Goal: Information Seeking & Learning: Learn about a topic

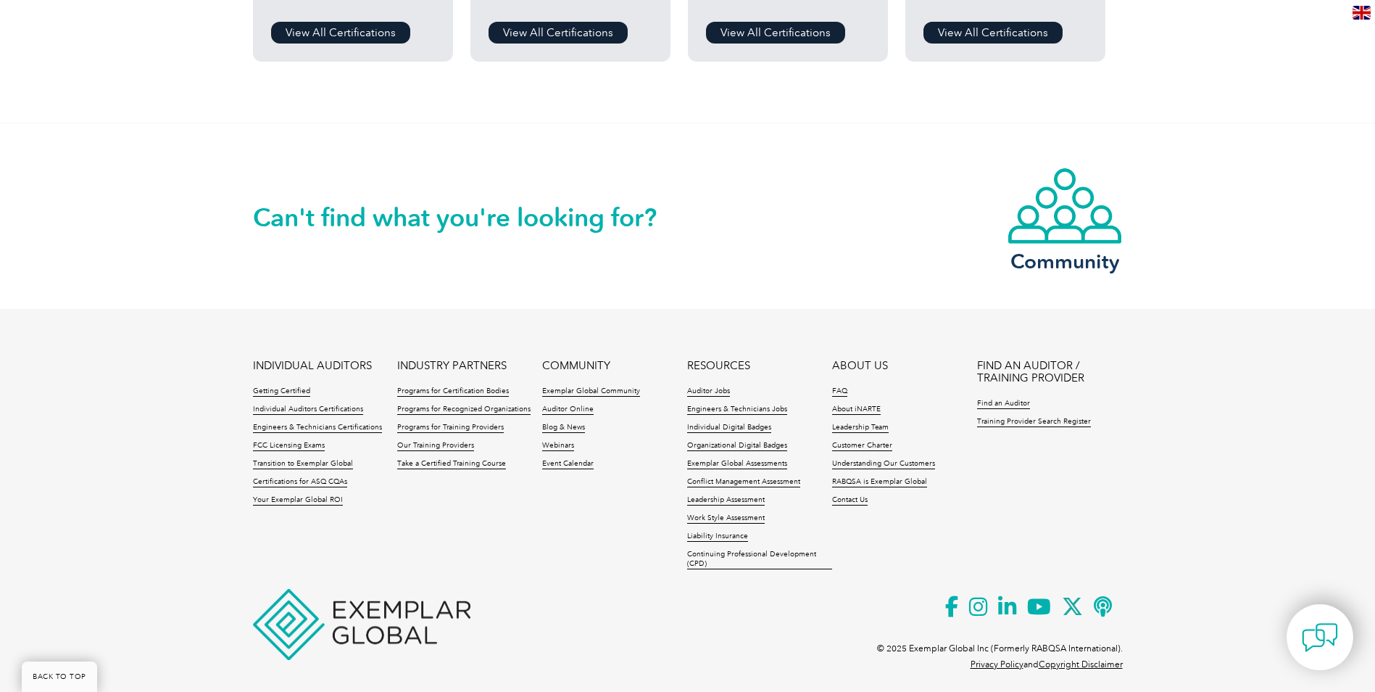
scroll to position [1402, 0]
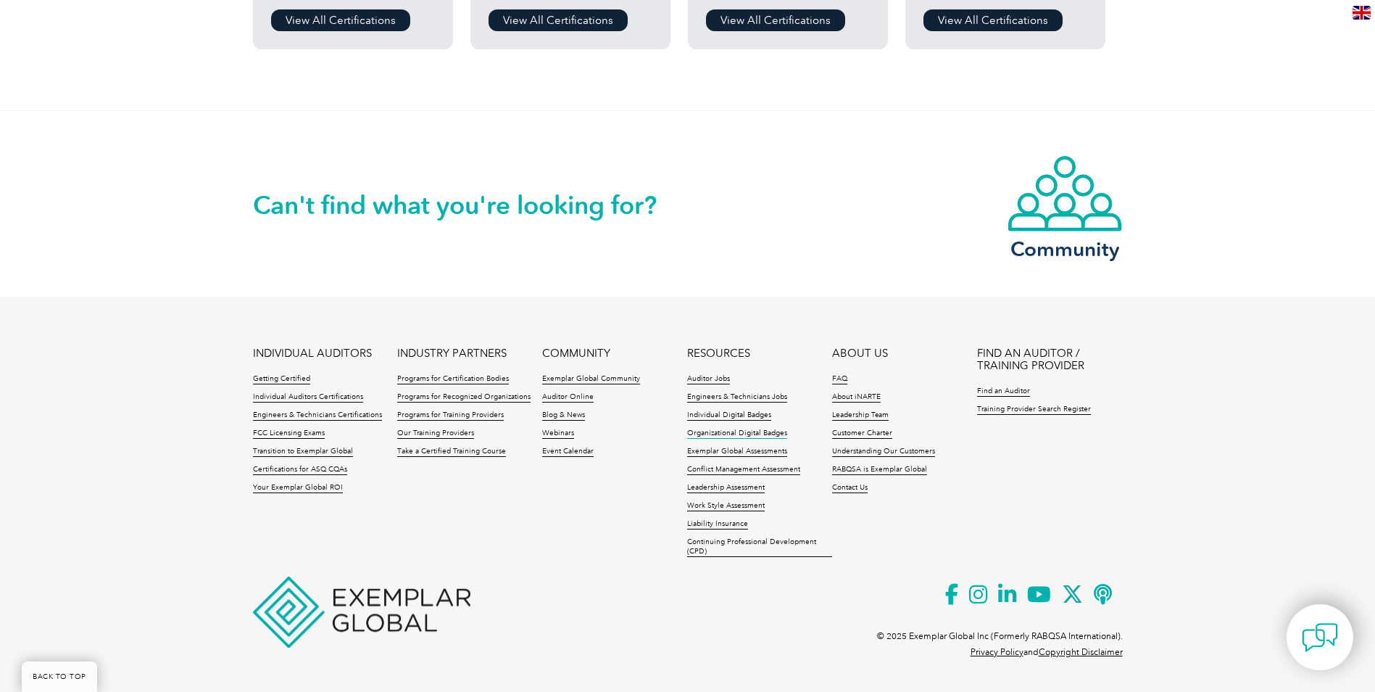
click at [711, 429] on link "Organizational Digital Badges" at bounding box center [737, 433] width 100 height 10
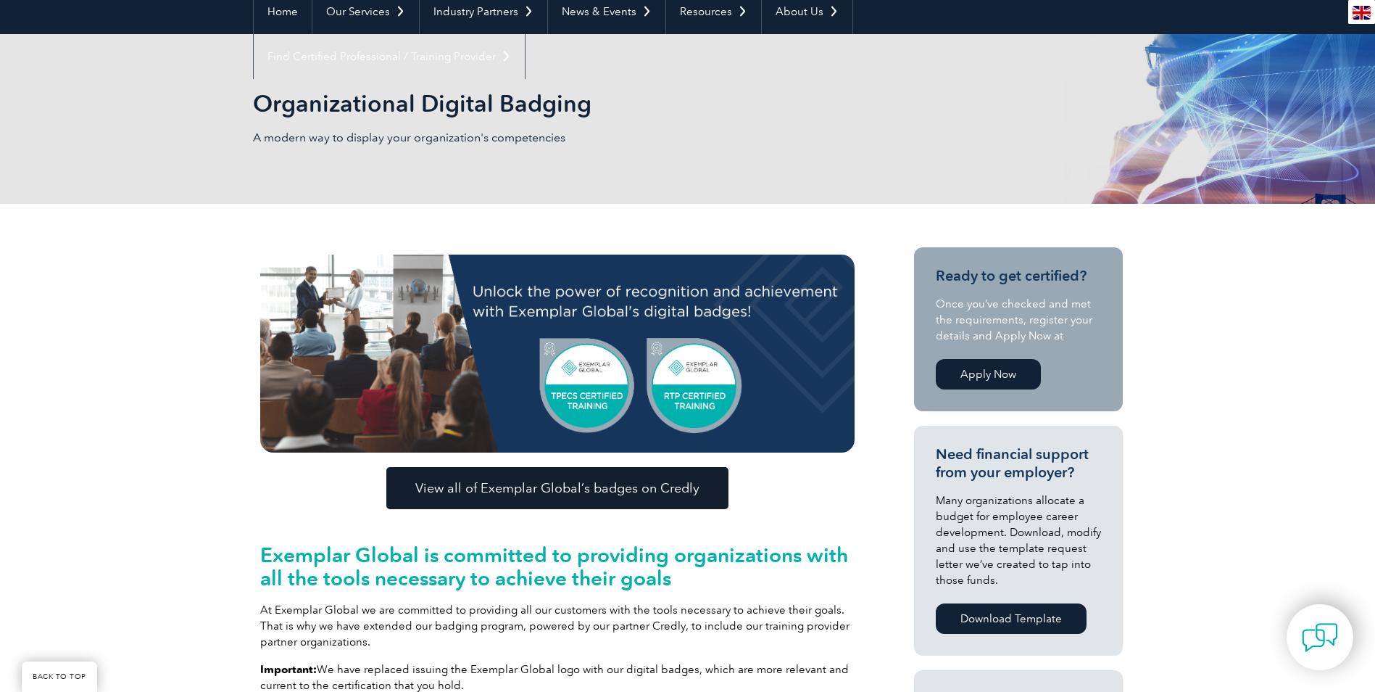
scroll to position [145, 0]
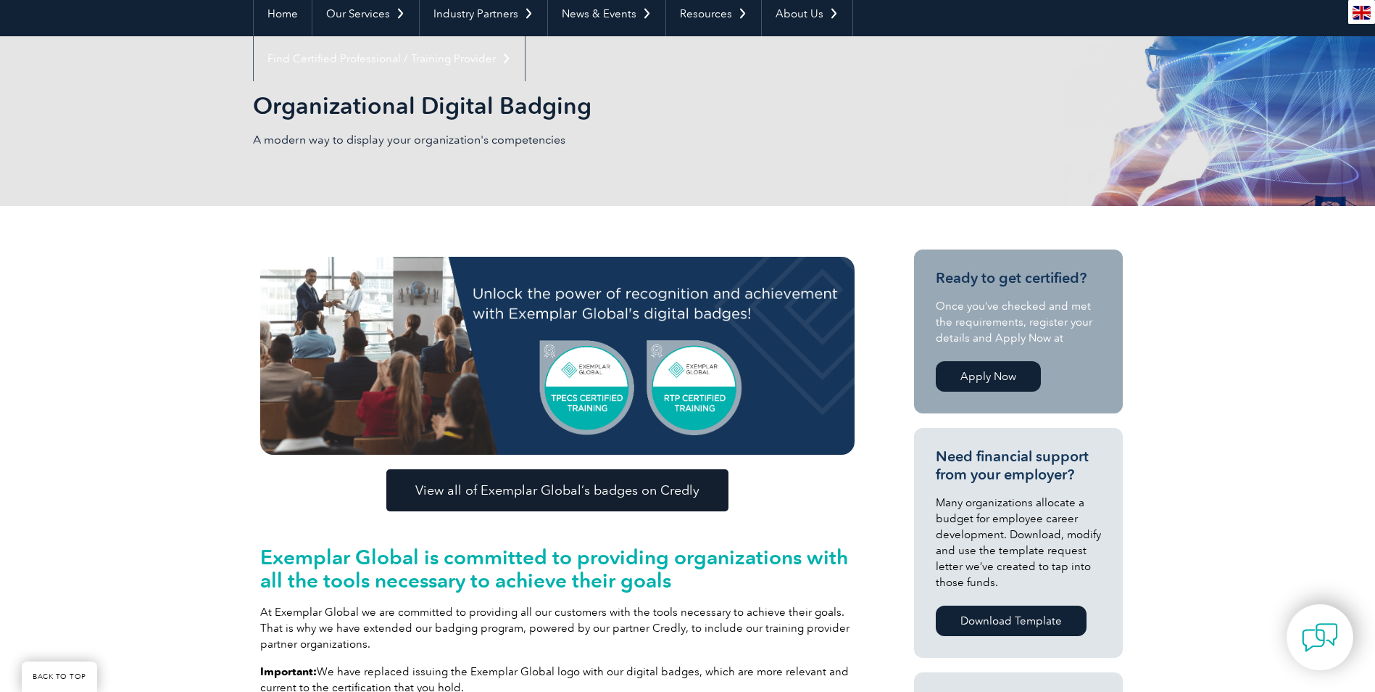
click at [976, 374] on link "Apply Now" at bounding box center [988, 376] width 105 height 30
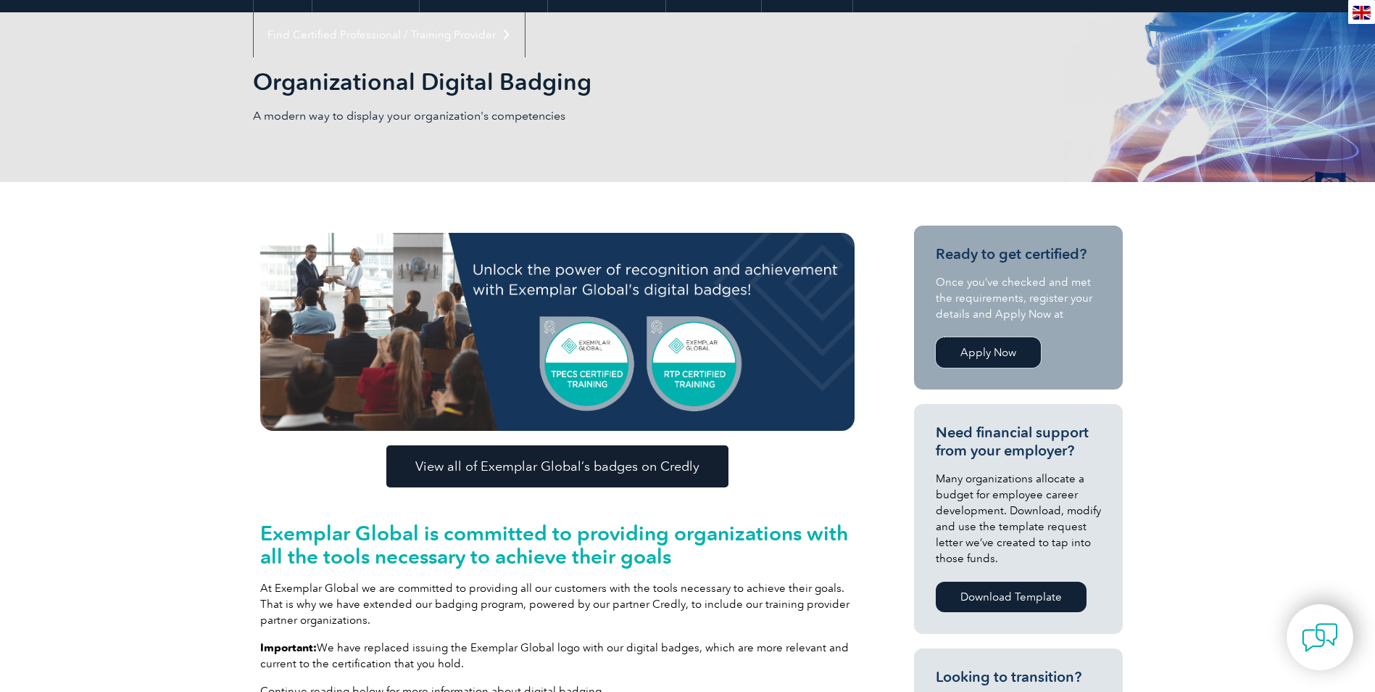
scroll to position [0, 0]
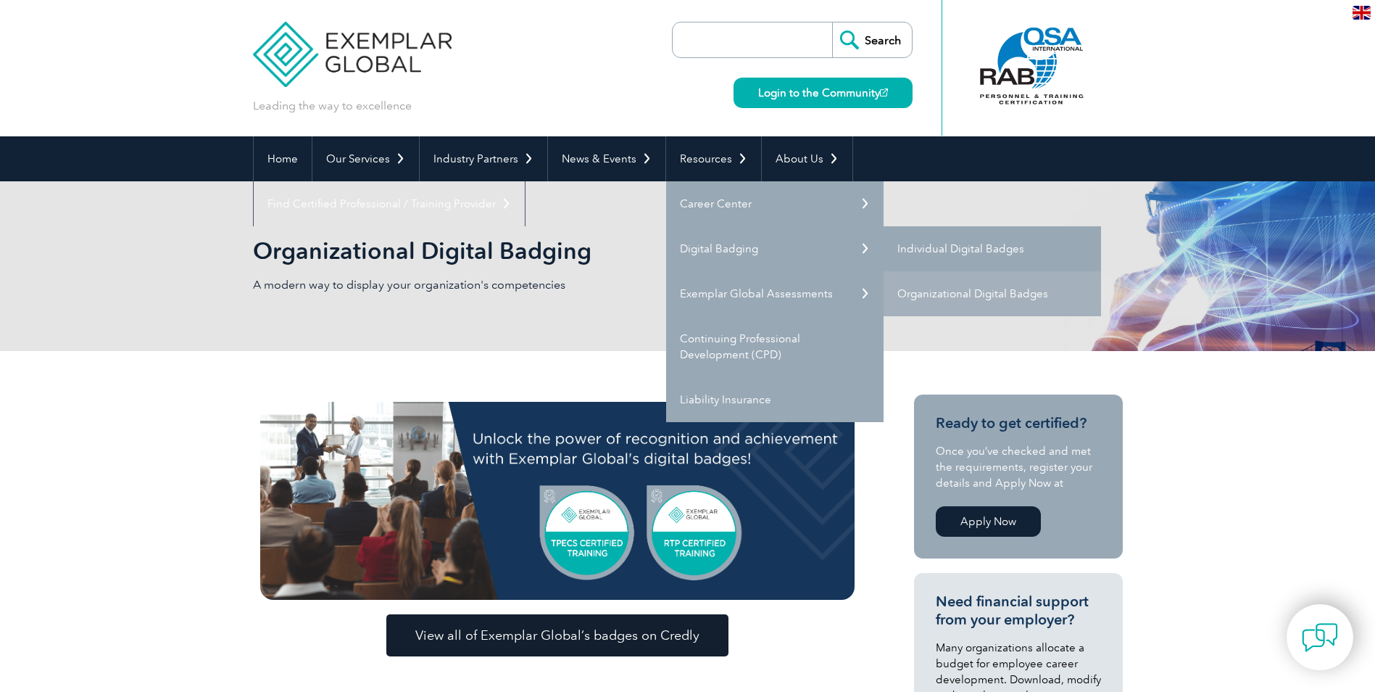
click at [912, 244] on link "Individual Digital Badges" at bounding box center [992, 248] width 217 height 45
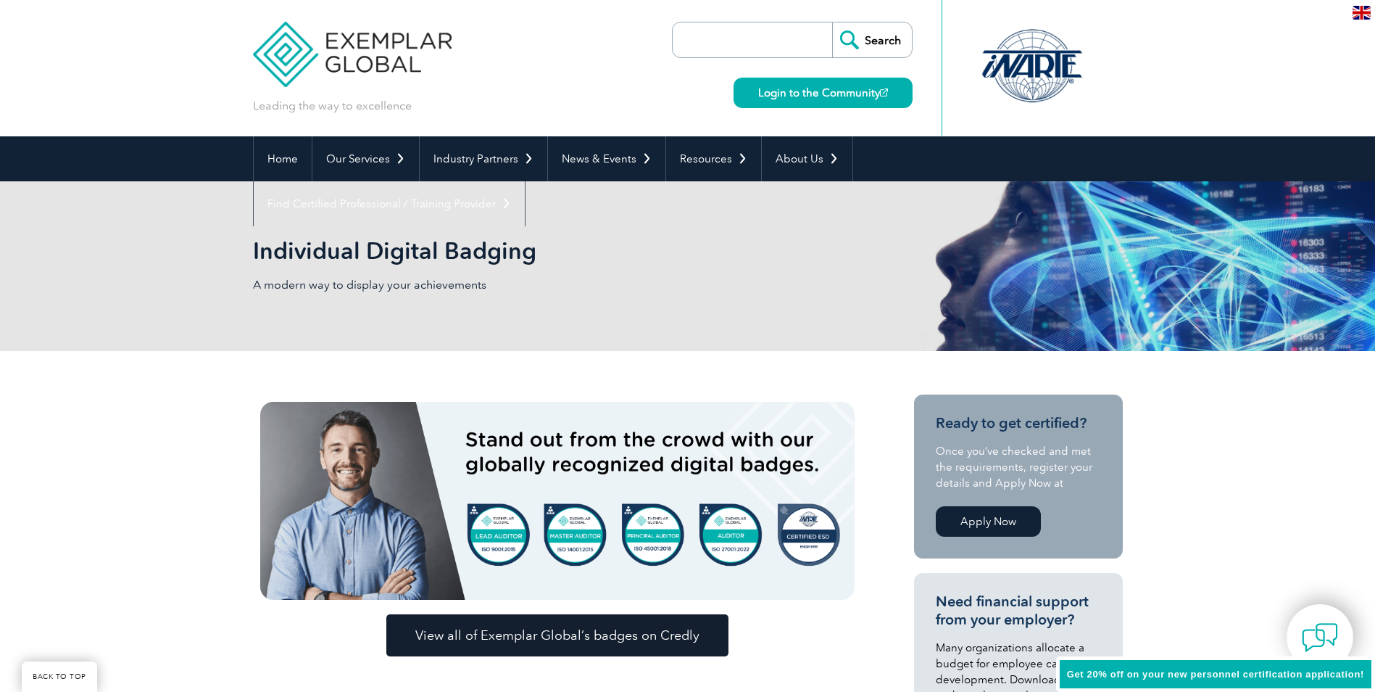
scroll to position [290, 0]
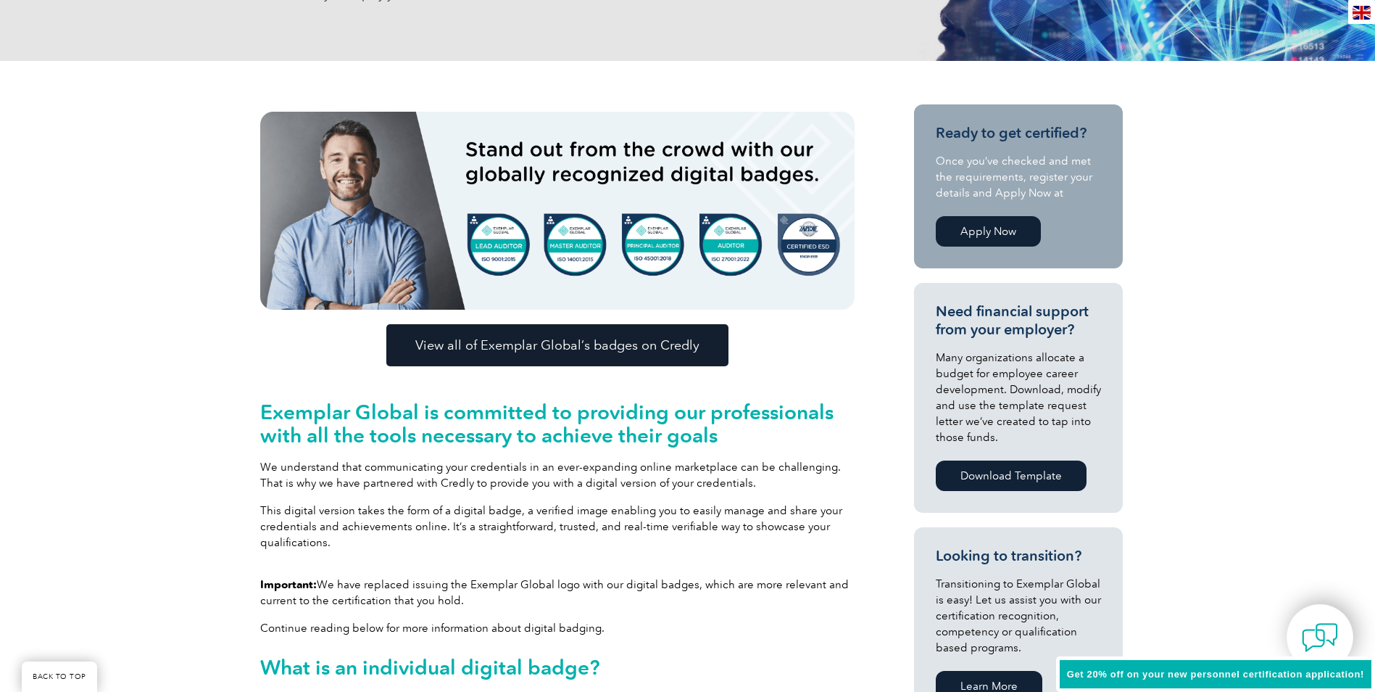
click at [963, 235] on link "Apply Now" at bounding box center [988, 231] width 105 height 30
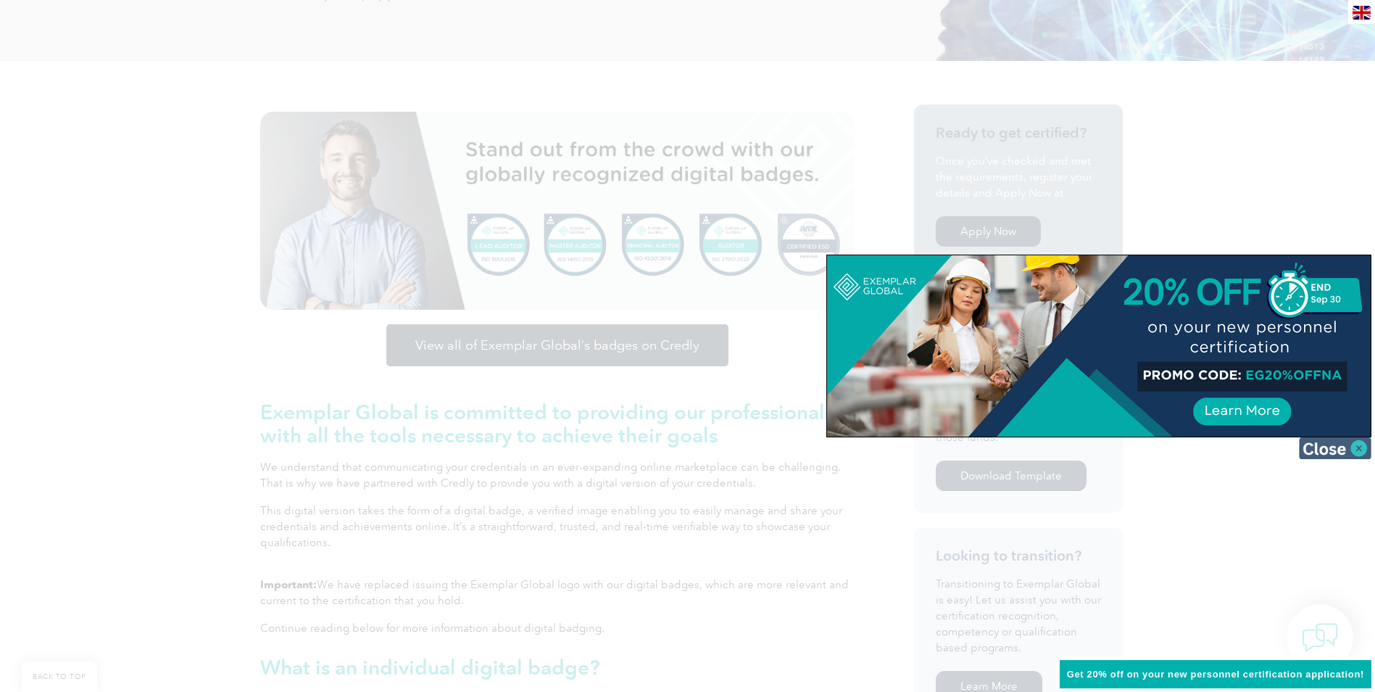
click at [1348, 443] on img at bounding box center [1335, 448] width 72 height 22
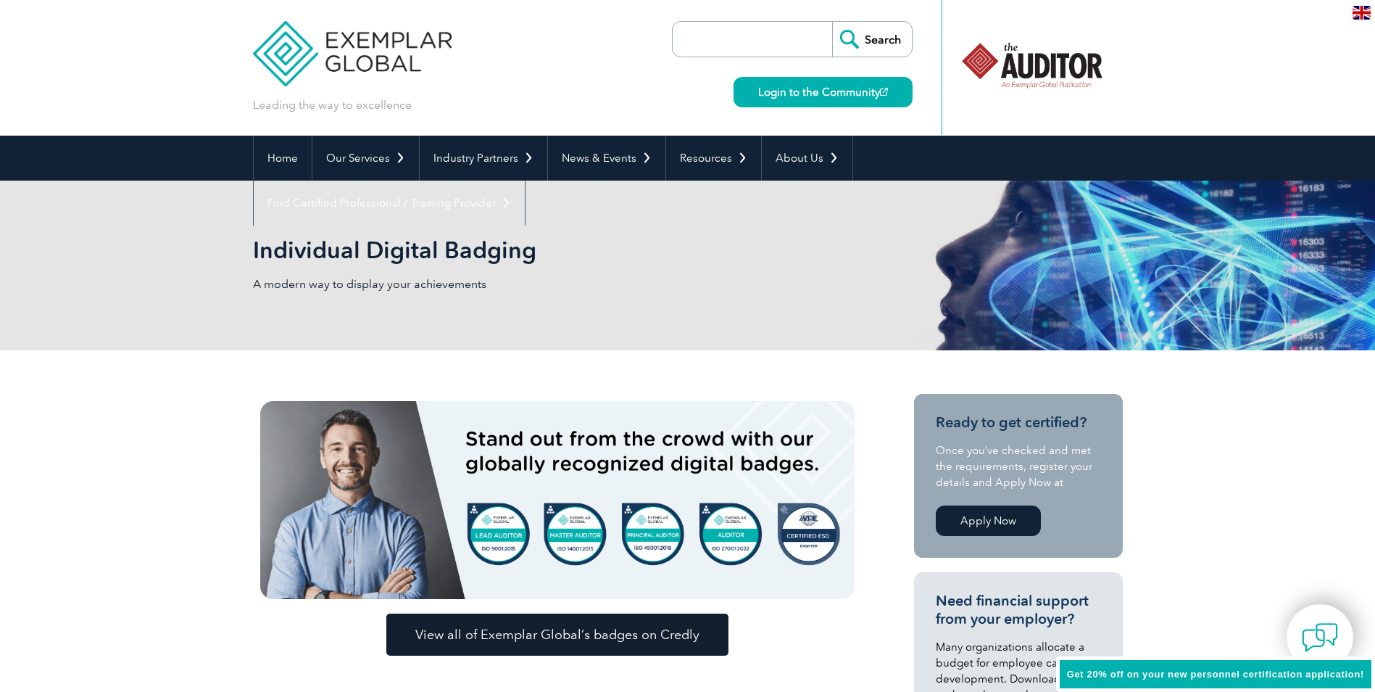
scroll to position [0, 0]
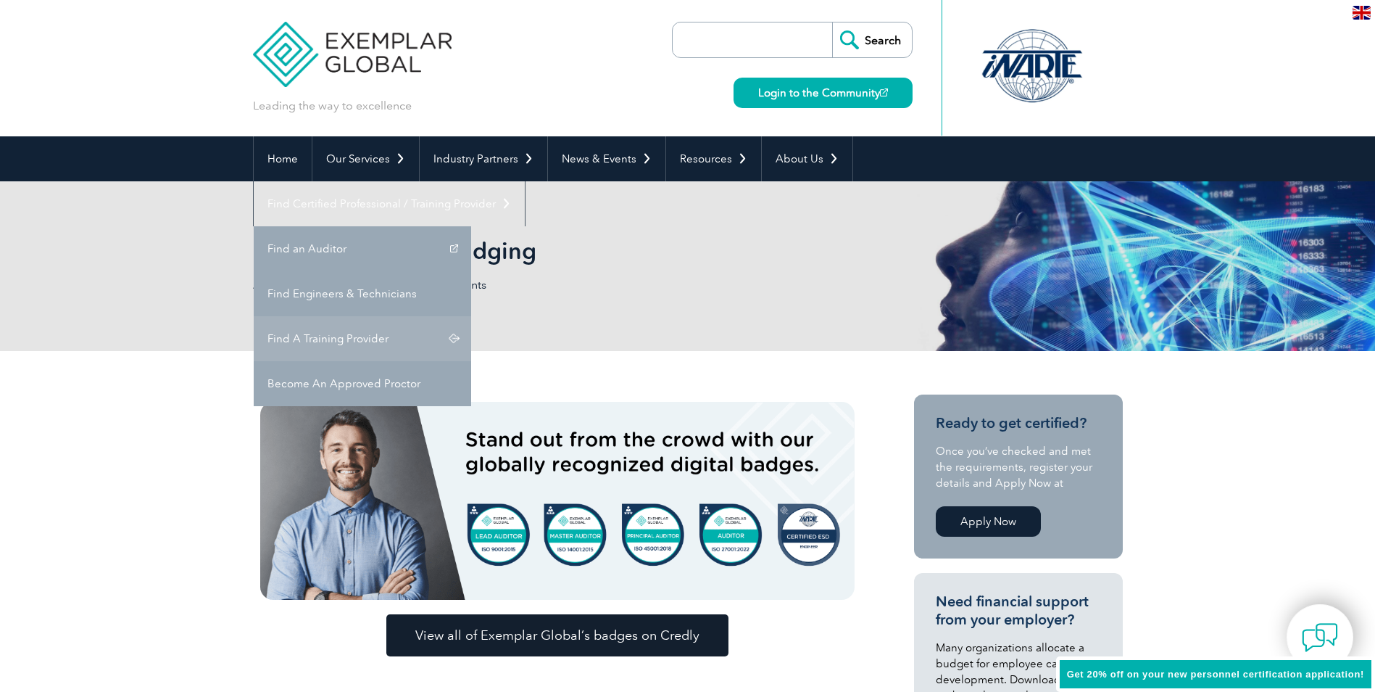
click at [471, 316] on link "Find A Training Provider" at bounding box center [362, 338] width 217 height 45
